Goal: Information Seeking & Learning: Learn about a topic

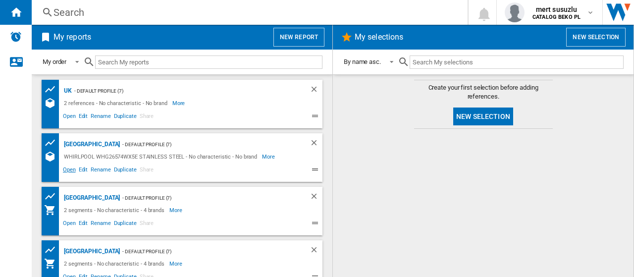
click at [69, 171] on span "Open" at bounding box center [69, 171] width 16 height 12
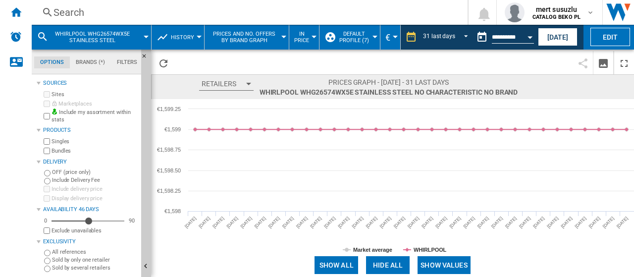
click at [146, 36] on div at bounding box center [146, 37] width 5 height 2
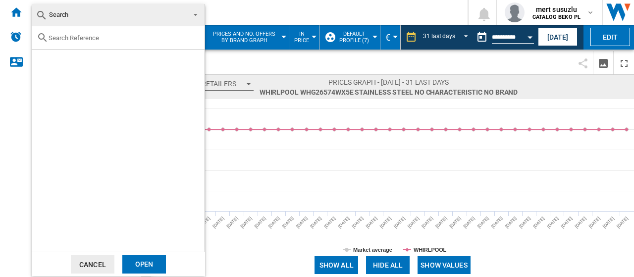
click at [279, 16] on md-backdrop at bounding box center [317, 138] width 634 height 277
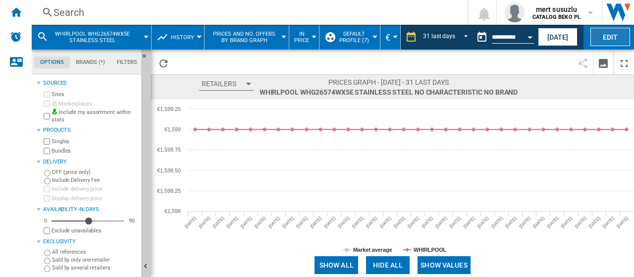
click at [618, 35] on button "Edit" at bounding box center [611, 37] width 40 height 18
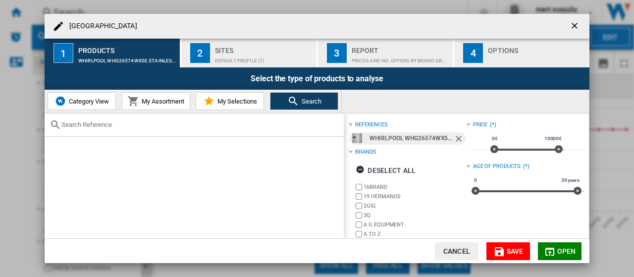
click at [177, 123] on input "text" at bounding box center [200, 124] width 278 height 7
paste input "B5RCNE416HXB"
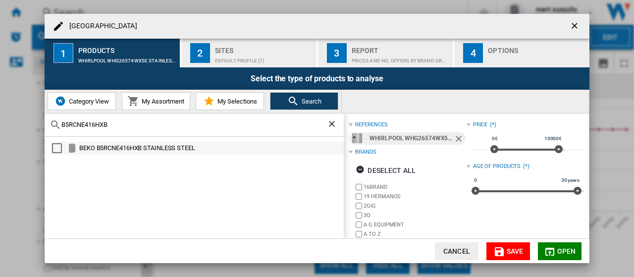
type input "B5RCNE416HXB"
click at [56, 149] on div "Select" at bounding box center [57, 148] width 10 height 10
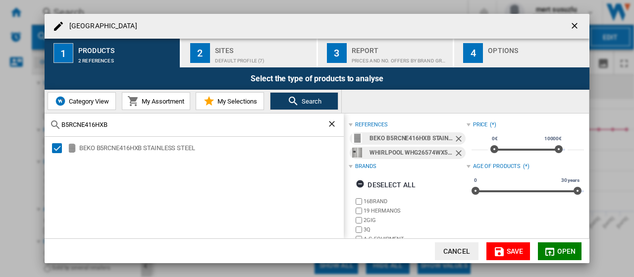
click at [563, 249] on span "Open" at bounding box center [566, 251] width 19 height 8
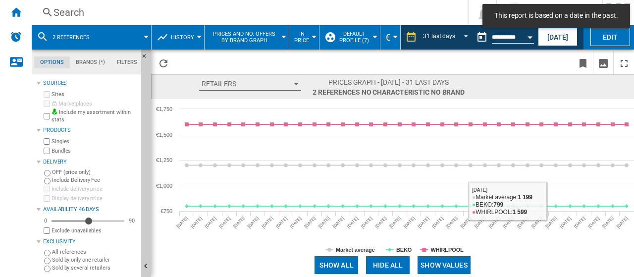
click at [441, 264] on button "Show values" at bounding box center [444, 265] width 53 height 18
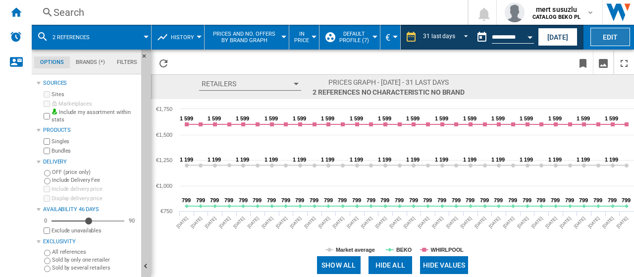
click at [617, 33] on button "Edit" at bounding box center [611, 37] width 40 height 18
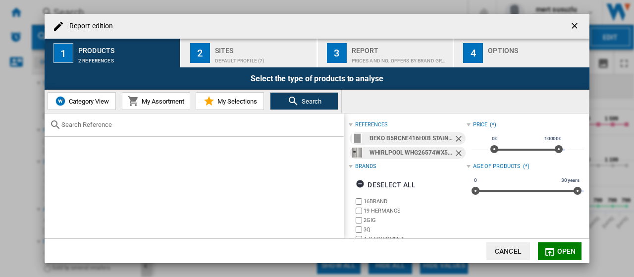
click at [460, 151] on ng-md-icon "Remove" at bounding box center [460, 154] width 12 height 12
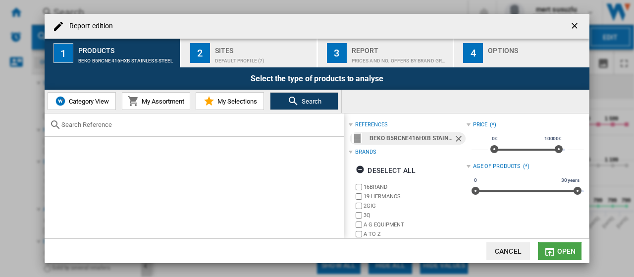
click at [558, 249] on span "Open" at bounding box center [566, 251] width 19 height 8
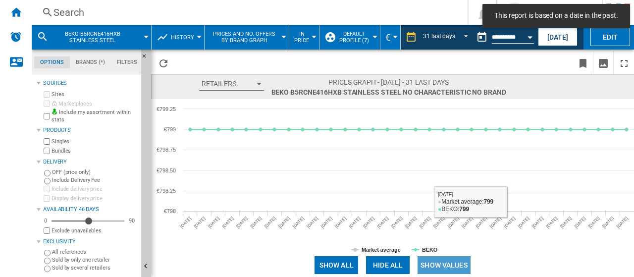
click at [442, 258] on button "Show values" at bounding box center [444, 265] width 53 height 18
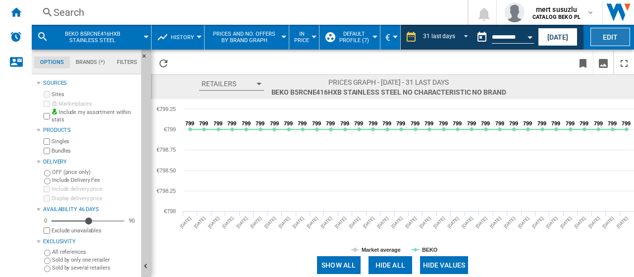
click at [613, 40] on button "Edit" at bounding box center [611, 37] width 40 height 18
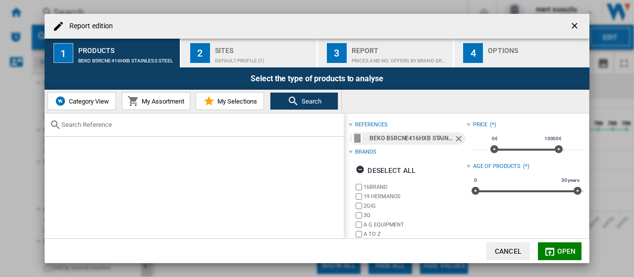
click at [147, 128] on input "text" at bounding box center [200, 124] width 278 height 7
paste input "B3RCNE415HXB"
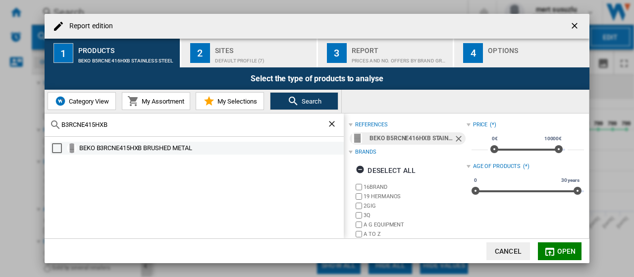
type input "B3RCNE415HXB"
click at [60, 148] on div "Select" at bounding box center [57, 148] width 10 height 10
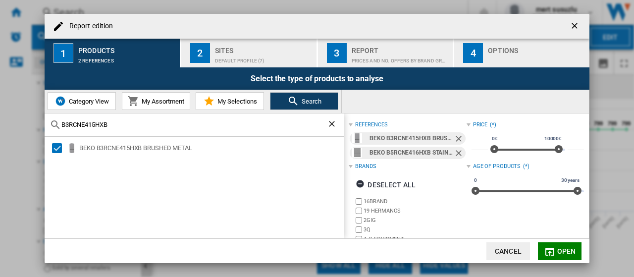
click at [577, 250] on button "Open" at bounding box center [560, 251] width 44 height 18
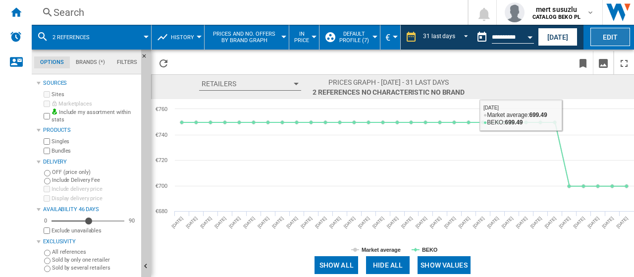
click at [612, 41] on button "Edit" at bounding box center [611, 37] width 40 height 18
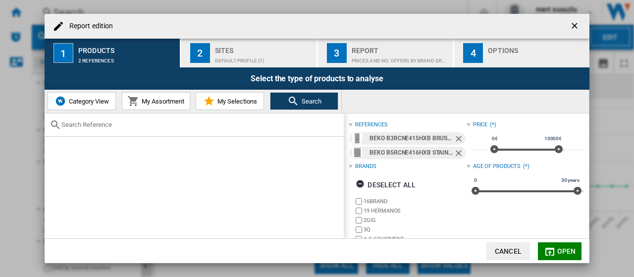
click at [457, 153] on ng-md-icon "Remove" at bounding box center [460, 154] width 12 height 12
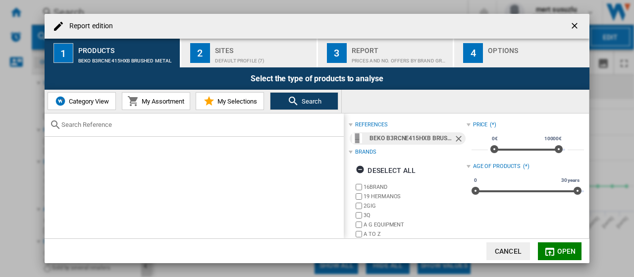
click at [572, 251] on span "Open" at bounding box center [566, 251] width 19 height 8
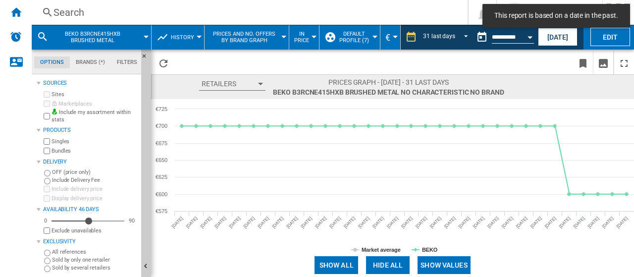
click at [447, 260] on button "Show values" at bounding box center [444, 265] width 53 height 18
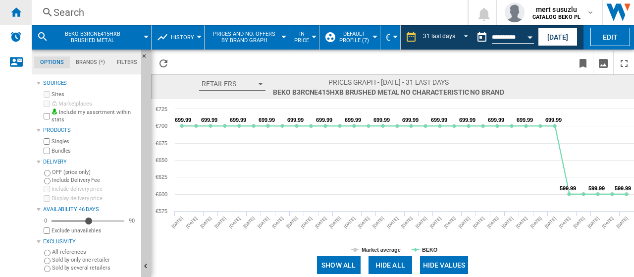
click at [22, 11] on div "Home" at bounding box center [16, 12] width 32 height 25
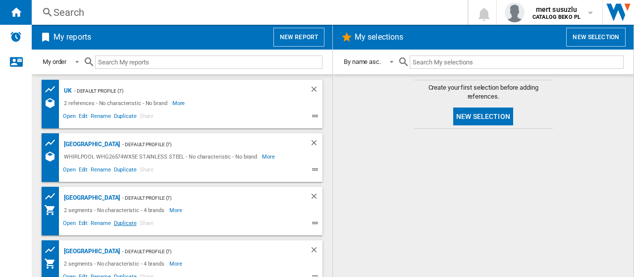
scroll to position [50, 0]
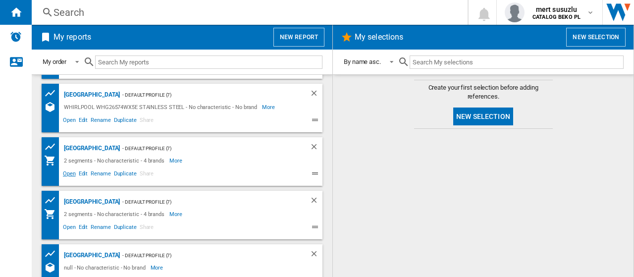
click at [67, 170] on span "Open" at bounding box center [69, 175] width 16 height 12
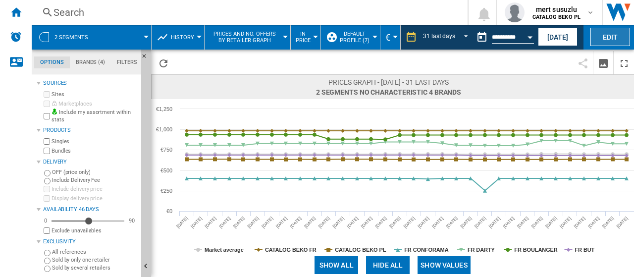
click at [598, 38] on button "Edit" at bounding box center [611, 37] width 40 height 18
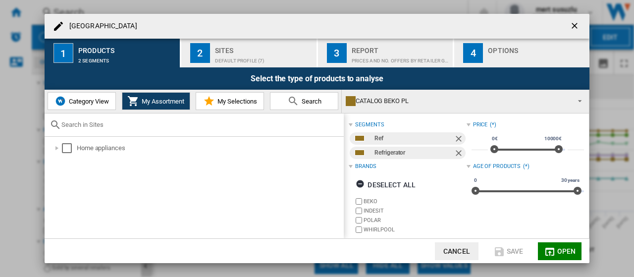
click at [134, 126] on input "text" at bounding box center [200, 124] width 278 height 7
paste input "B5RCNE416HXB"
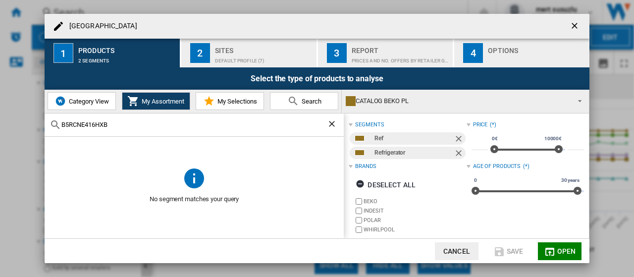
type input "B5RCNE416HXB"
click at [133, 129] on div "B5RCNE416HXB" at bounding box center [194, 124] width 299 height 23
click at [332, 124] on ng-md-icon "Clear search" at bounding box center [333, 125] width 12 height 12
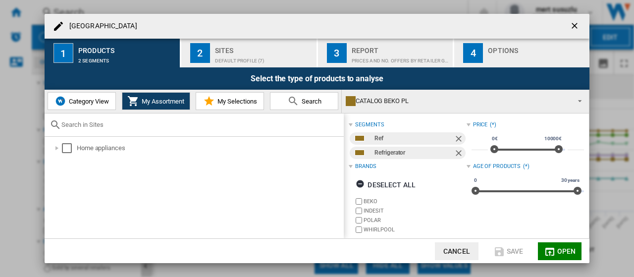
click at [455, 151] on ng-md-icon "Remove" at bounding box center [460, 154] width 12 height 12
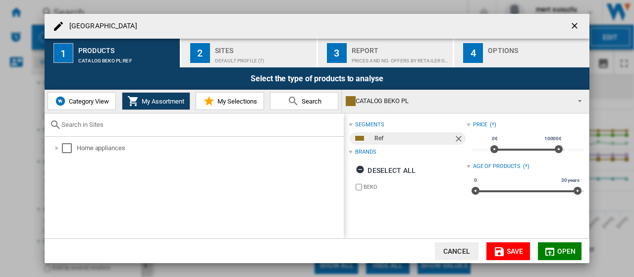
click at [456, 135] on ng-md-icon "Remove" at bounding box center [460, 140] width 12 height 12
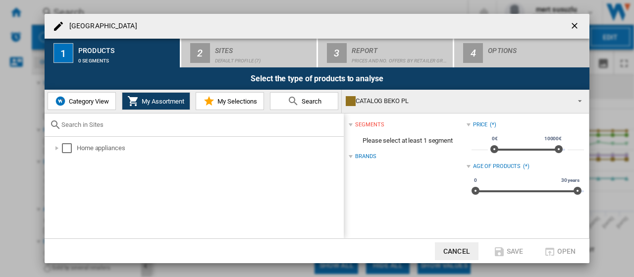
click at [165, 128] on input "text" at bounding box center [200, 124] width 278 height 7
click at [132, 126] on input "text" at bounding box center [200, 124] width 278 height 7
paste input "B5RCNE416HXB"
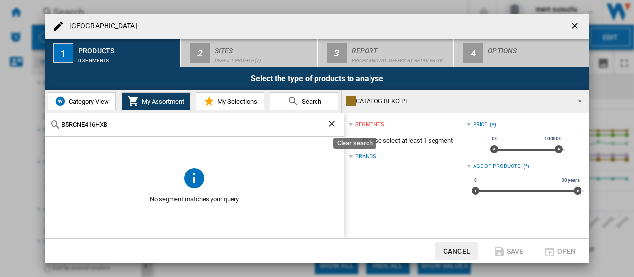
type input "B5RCNE416HXB"
click at [335, 122] on ng-md-icon "Clear search" at bounding box center [333, 125] width 12 height 12
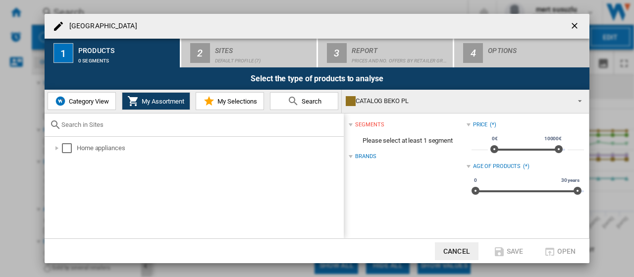
click at [398, 145] on span "Please select at least 1 segment" at bounding box center [407, 140] width 117 height 19
click at [60, 144] on div at bounding box center [57, 148] width 10 height 10
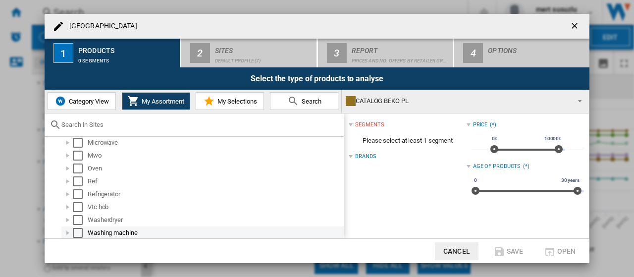
scroll to position [148, 0]
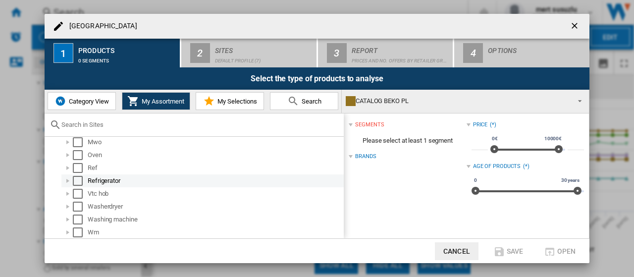
click at [79, 183] on div "Select" at bounding box center [78, 181] width 10 height 10
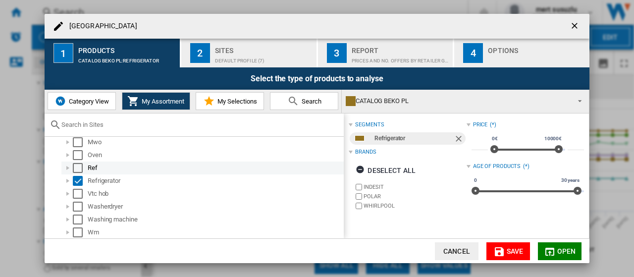
click at [78, 168] on div "Select" at bounding box center [78, 168] width 10 height 10
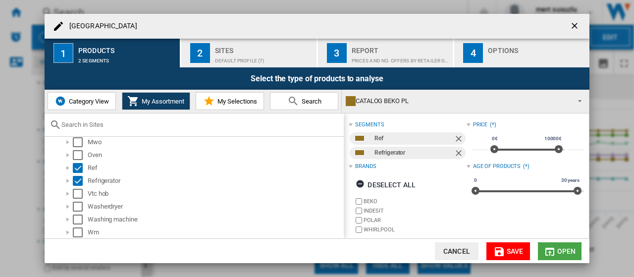
click at [550, 252] on md-icon "button" at bounding box center [550, 252] width 12 height 12
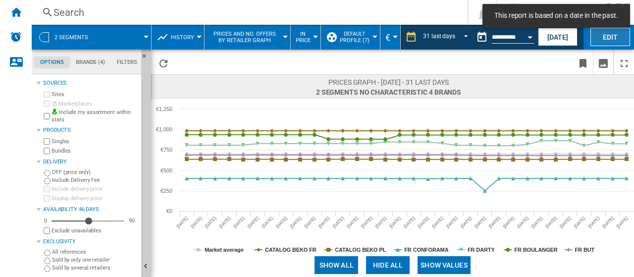
click at [618, 36] on button "Edit" at bounding box center [611, 37] width 40 height 18
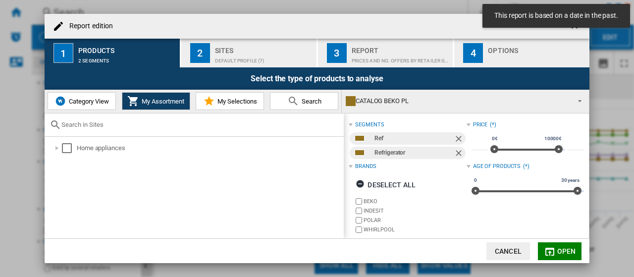
click at [246, 53] on div "Default profile (7)" at bounding box center [264, 58] width 98 height 10
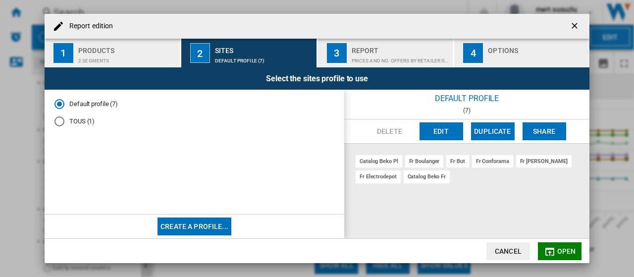
click at [437, 132] on button "Edit" at bounding box center [442, 131] width 44 height 18
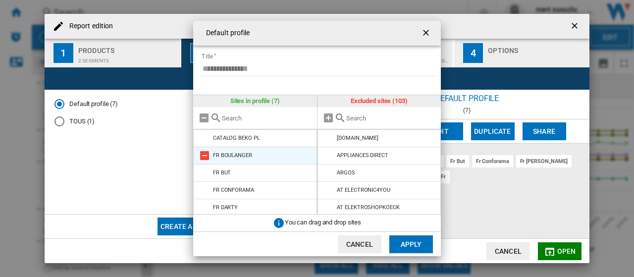
click at [204, 157] on md-icon at bounding box center [205, 156] width 12 height 12
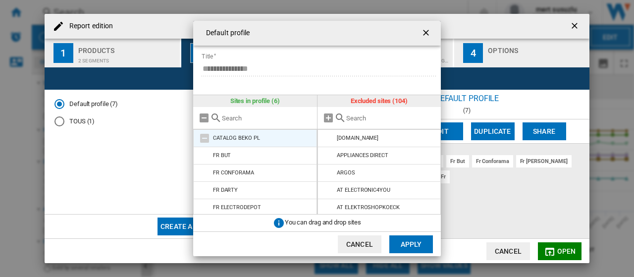
click at [205, 139] on md-icon at bounding box center [205, 138] width 12 height 12
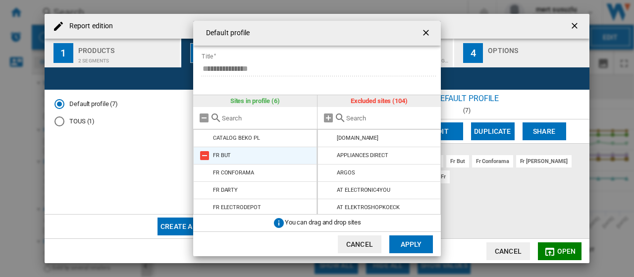
click at [204, 156] on md-icon at bounding box center [205, 156] width 12 height 12
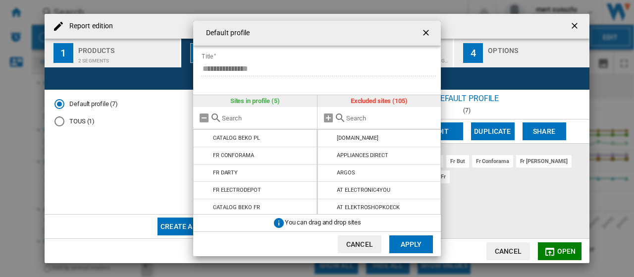
click at [204, 156] on md-icon at bounding box center [205, 156] width 12 height 12
click at [204, 167] on md-icon at bounding box center [205, 173] width 12 height 12
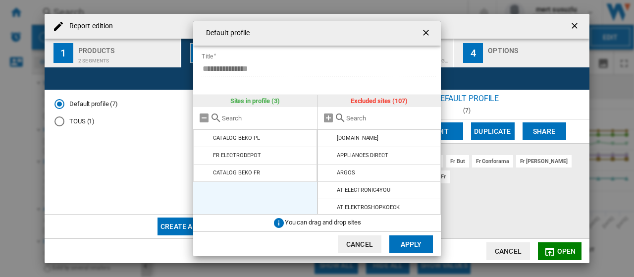
click at [204, 156] on md-icon at bounding box center [205, 156] width 12 height 12
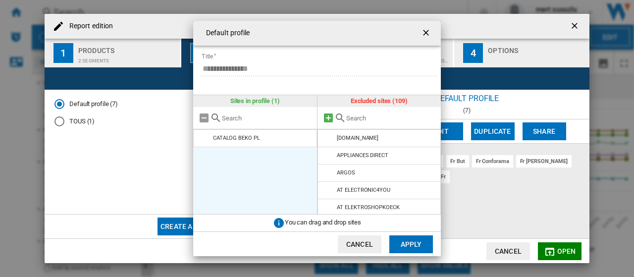
click at [328, 118] on md-icon at bounding box center [329, 118] width 12 height 12
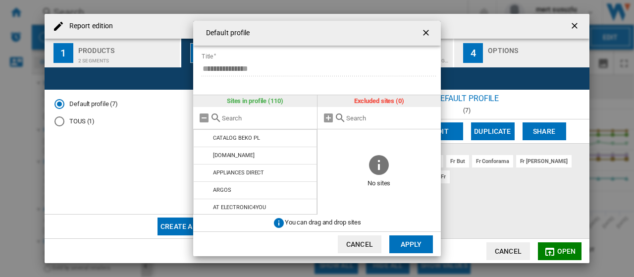
click at [343, 118] on md-icon at bounding box center [340, 118] width 12 height 12
click at [204, 117] on md-icon at bounding box center [204, 118] width 12 height 12
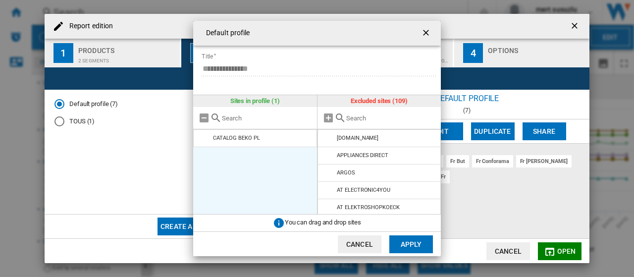
click at [338, 119] on md-icon at bounding box center [340, 118] width 12 height 12
click at [343, 116] on md-icon at bounding box center [340, 118] width 12 height 12
click at [356, 119] on input "text" at bounding box center [391, 117] width 90 height 7
type input "es"
click at [330, 190] on md-icon at bounding box center [329, 190] width 12 height 12
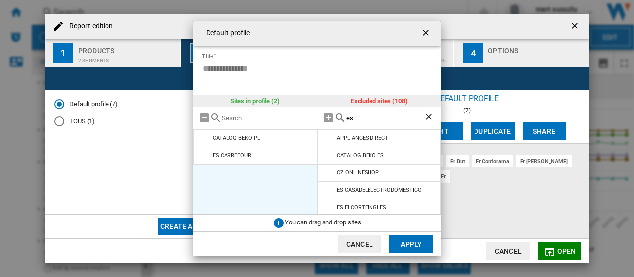
click at [330, 190] on md-icon at bounding box center [329, 190] width 12 height 12
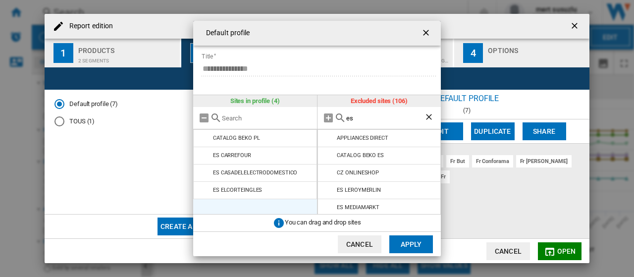
click at [330, 190] on md-icon at bounding box center [329, 190] width 12 height 12
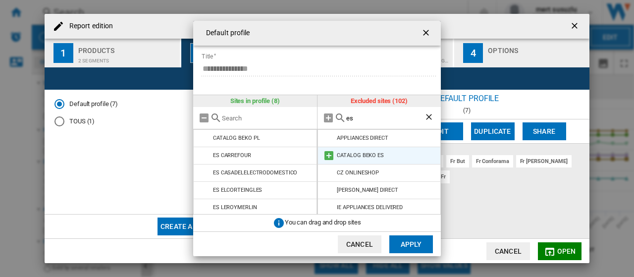
click at [326, 153] on md-icon at bounding box center [329, 156] width 12 height 12
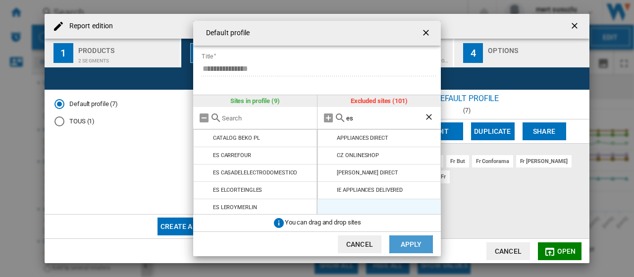
click at [408, 243] on button "Apply" at bounding box center [411, 244] width 44 height 18
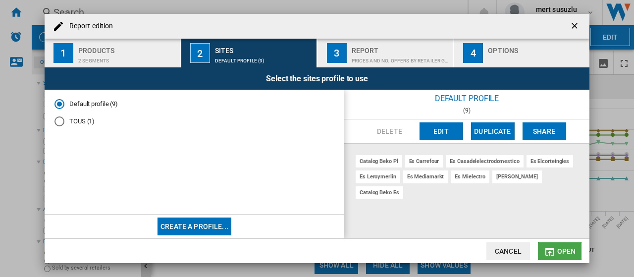
click at [564, 250] on span "Open" at bounding box center [566, 251] width 19 height 8
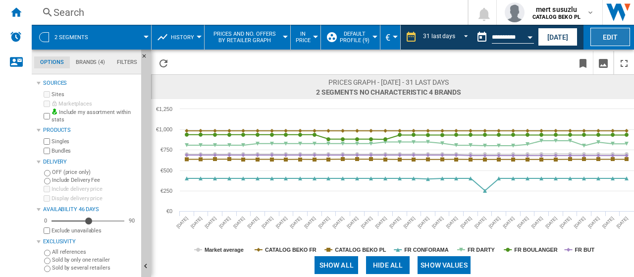
click at [605, 38] on button "Edit" at bounding box center [611, 37] width 40 height 18
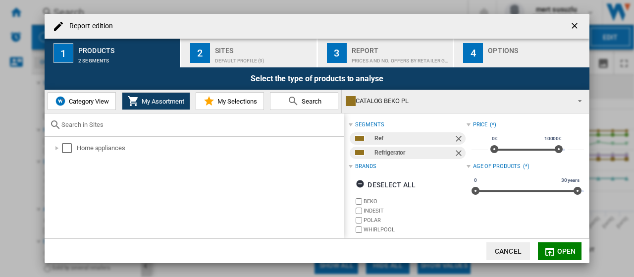
click at [145, 126] on input "text" at bounding box center [200, 124] width 278 height 7
click at [125, 131] on div at bounding box center [194, 124] width 299 height 23
click at [123, 126] on input "text" at bounding box center [200, 124] width 278 height 7
paste input "B5RCNE416HXB"
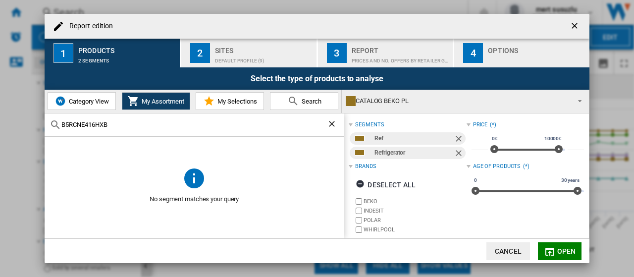
drag, startPoint x: 93, startPoint y: 126, endPoint x: 102, endPoint y: 127, distance: 8.9
click at [94, 127] on input "B5RCNE416HXB" at bounding box center [194, 124] width 266 height 7
type input "B5RCNE415HXB"
click at [126, 124] on input "B5RCNE415HXB" at bounding box center [194, 124] width 266 height 7
click at [332, 121] on ng-md-icon "Clear search" at bounding box center [333, 125] width 12 height 12
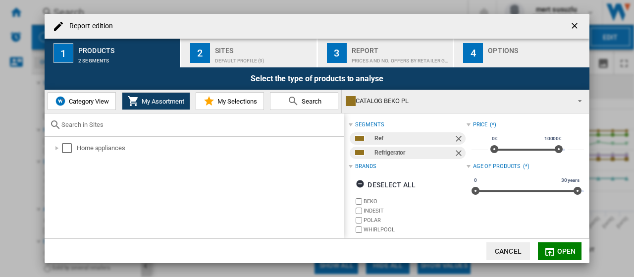
click at [511, 252] on button "Cancel" at bounding box center [509, 251] width 44 height 18
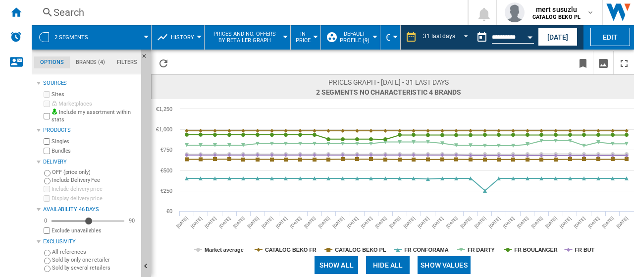
click at [147, 35] on md-menu "2 segments" at bounding box center [92, 37] width 120 height 25
click at [469, 35] on md-select-value "31 last days" at bounding box center [447, 37] width 50 height 15
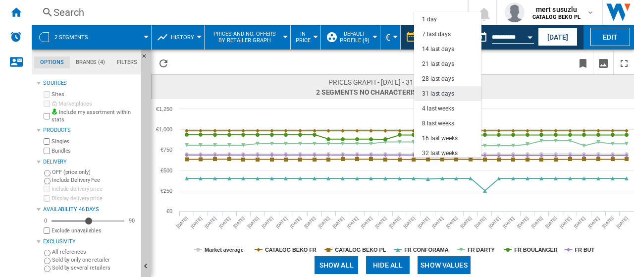
scroll to position [56, 0]
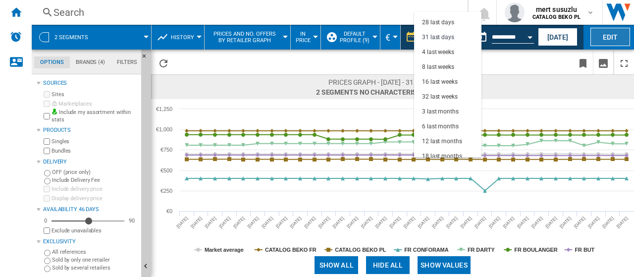
click at [608, 38] on md-backdrop at bounding box center [317, 138] width 634 height 277
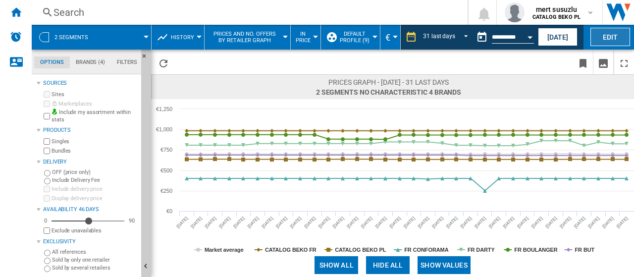
click at [608, 38] on button "Edit" at bounding box center [611, 37] width 40 height 18
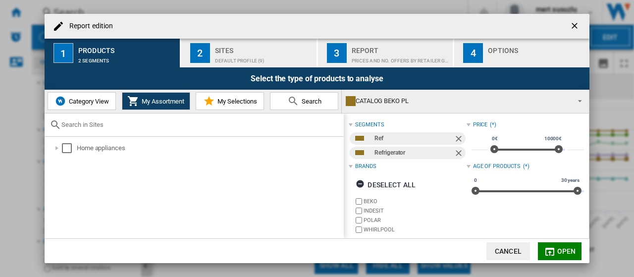
click at [134, 117] on div at bounding box center [194, 124] width 299 height 23
click at [130, 123] on input "text" at bounding box center [200, 124] width 278 height 7
paste input "B5RCNE416HXB"
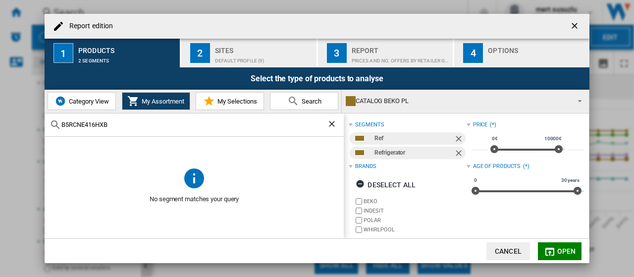
click at [86, 123] on input "B5RCNE416HXB" at bounding box center [194, 124] width 266 height 7
drag, startPoint x: 126, startPoint y: 125, endPoint x: 91, endPoint y: 122, distance: 35.8
click at [91, 122] on input "B5RCNE 416HXB" at bounding box center [194, 124] width 266 height 7
type input "B5RCNE"
click at [295, 101] on md-icon at bounding box center [293, 101] width 12 height 12
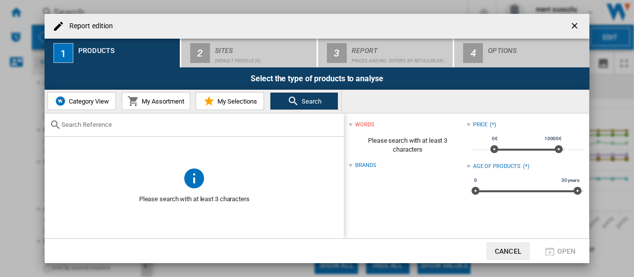
click at [213, 131] on div at bounding box center [194, 124] width 299 height 23
click at [210, 124] on input "text" at bounding box center [200, 124] width 278 height 7
paste input "B5RCNE416HXB"
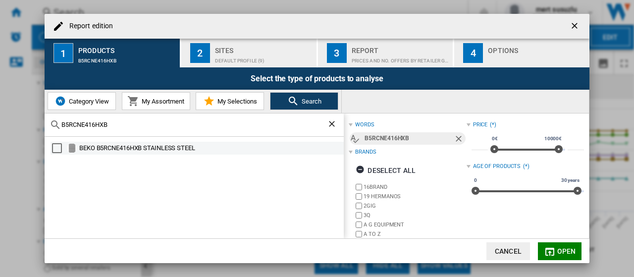
type input "B5RCNE416HXB"
click at [62, 146] on md-checkbox "Select" at bounding box center [59, 148] width 15 height 10
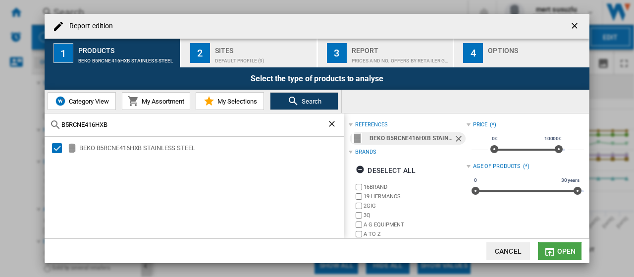
click at [563, 248] on span "Open" at bounding box center [566, 251] width 19 height 8
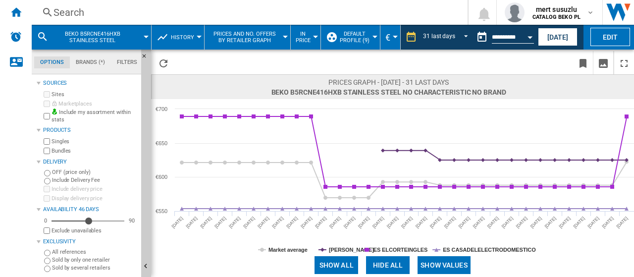
click at [147, 36] on div at bounding box center [146, 37] width 5 height 2
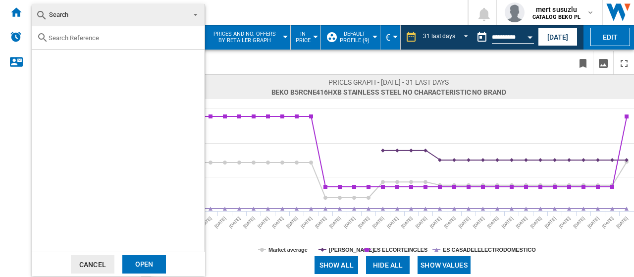
click at [297, 62] on md-backdrop at bounding box center [317, 138] width 634 height 277
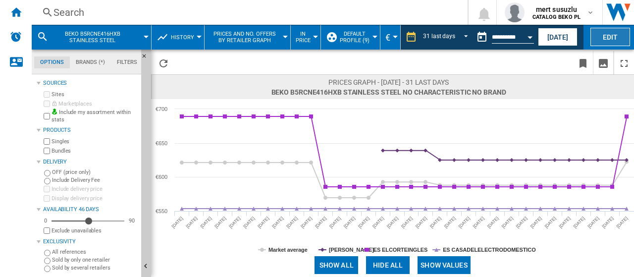
click at [618, 31] on button "Edit" at bounding box center [611, 37] width 40 height 18
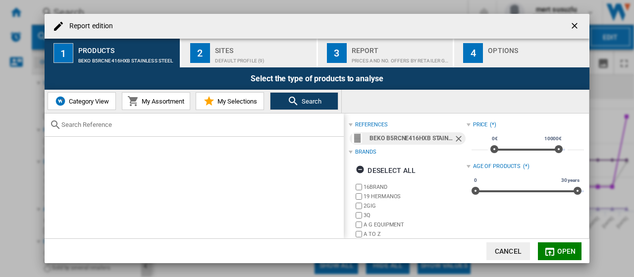
click at [98, 99] on span "Category View" at bounding box center [87, 101] width 43 height 7
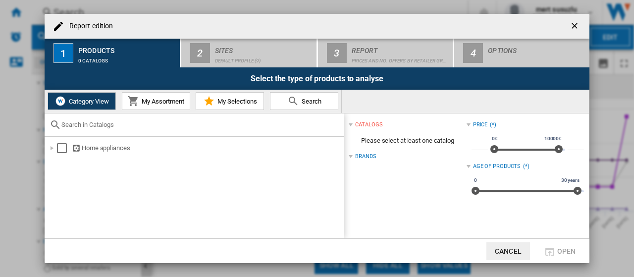
click at [156, 100] on span "My Assortment" at bounding box center [161, 101] width 45 height 7
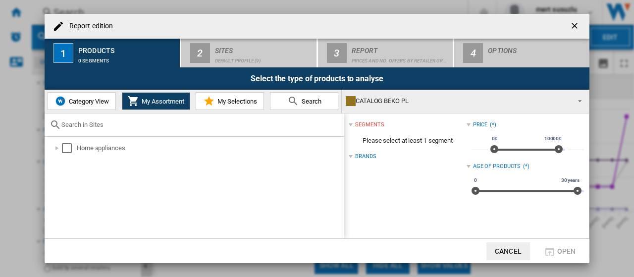
click at [296, 100] on md-icon at bounding box center [293, 101] width 12 height 12
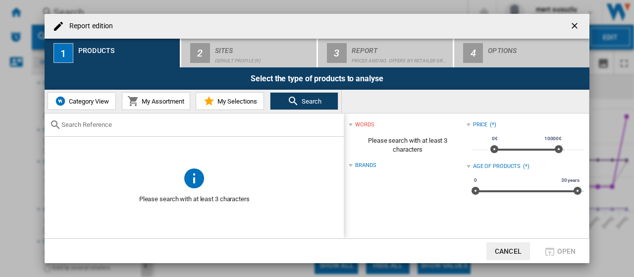
click at [164, 100] on span "My Assortment" at bounding box center [161, 101] width 45 height 7
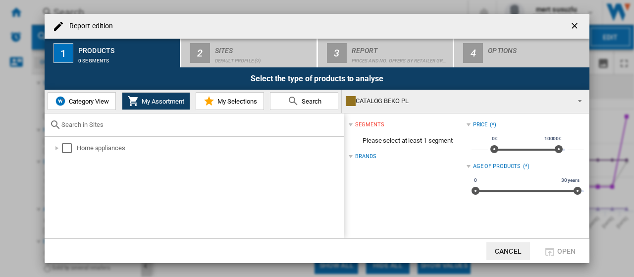
click at [79, 99] on span "Category View" at bounding box center [87, 101] width 43 height 7
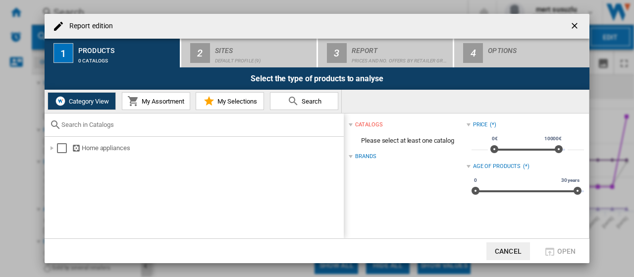
click at [170, 106] on button "My Assortment" at bounding box center [156, 101] width 68 height 18
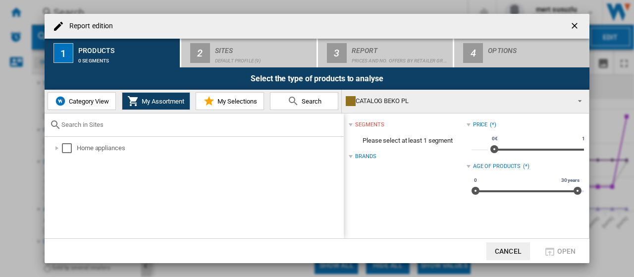
click at [251, 104] on span "My Selections" at bounding box center [236, 101] width 42 height 7
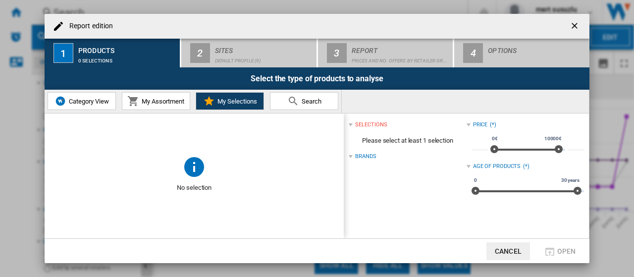
click at [290, 107] on md-icon at bounding box center [293, 101] width 12 height 12
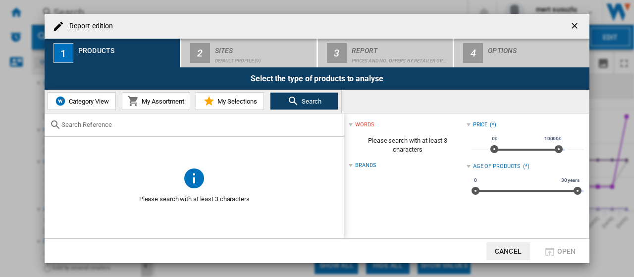
click at [281, 124] on input "text" at bounding box center [200, 124] width 278 height 7
paste input "B5RCNE416HXB"
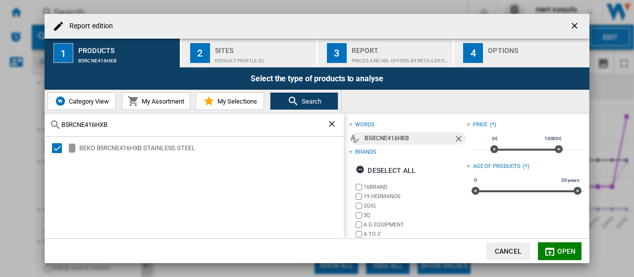
type input "B5RCNE416HXB"
click at [406, 139] on div "B5RCNE416HXB" at bounding box center [409, 138] width 89 height 12
click at [562, 247] on span "Open" at bounding box center [566, 251] width 19 height 8
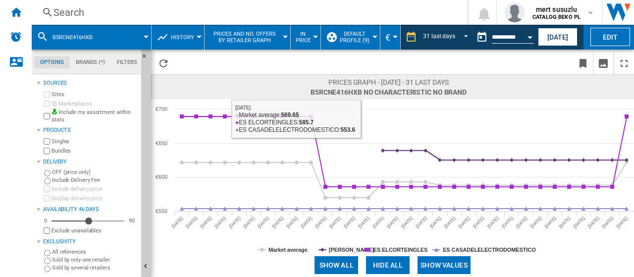
click at [283, 39] on button "Prices and No. offers by retailer graph" at bounding box center [248, 37] width 76 height 25
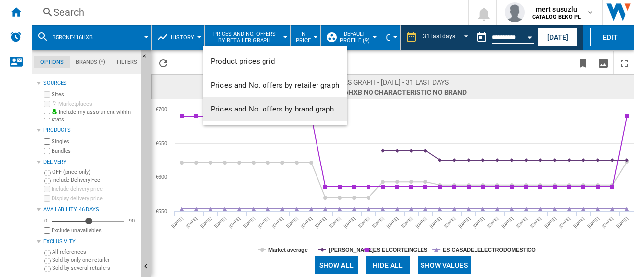
click at [272, 109] on span "Prices and No. offers by brand graph" at bounding box center [272, 109] width 123 height 9
